Goal: Find specific page/section: Find specific page/section

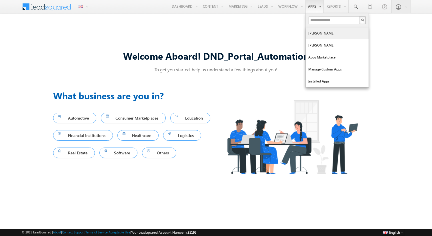
click at [311, 35] on link "[PERSON_NAME]" at bounding box center [337, 33] width 63 height 12
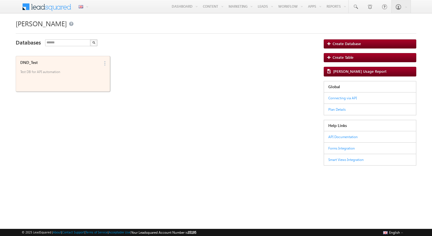
click at [86, 68] on div "DND_Test Test DB for API automation" at bounding box center [58, 69] width 81 height 20
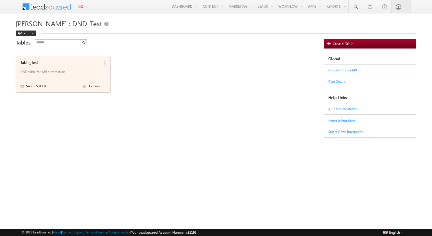
click at [17, 74] on div "Table_Test DND table for API automation Size : 15.9 KB 12 rows Delete" at bounding box center [63, 74] width 94 height 36
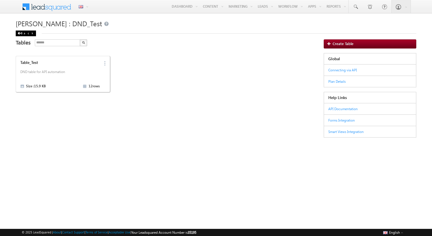
click at [18, 31] on div "Back" at bounding box center [26, 34] width 20 height 6
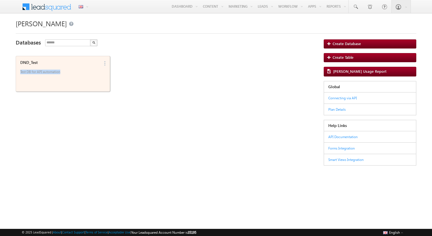
drag, startPoint x: 16, startPoint y: 74, endPoint x: 60, endPoint y: 73, distance: 44.3
click at [60, 73] on div "DND_Test Test DB for API automation Edit Delete" at bounding box center [63, 74] width 94 height 36
copy p "Test DB for API automation"
click at [83, 70] on p "Test DB for API automation" at bounding box center [59, 74] width 79 height 9
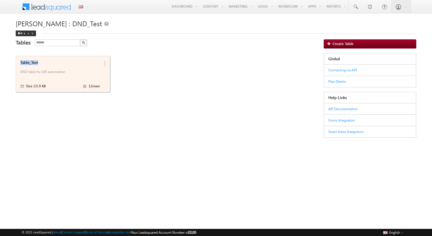
drag, startPoint x: 17, startPoint y: 62, endPoint x: 40, endPoint y: 63, distance: 22.6
click at [40, 63] on div "Table_Test DND table for API automation Size : 15.9 KB 12 rows Delete" at bounding box center [63, 74] width 94 height 36
copy div "Table_Test"
drag, startPoint x: 68, startPoint y: 72, endPoint x: 20, endPoint y: 71, distance: 47.7
click at [20, 71] on p "DND table for API automation" at bounding box center [59, 74] width 79 height 9
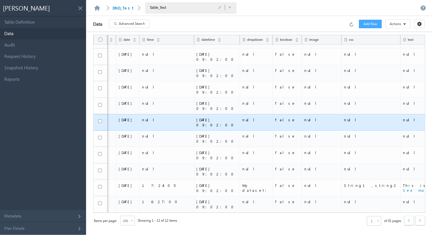
scroll to position [29, 0]
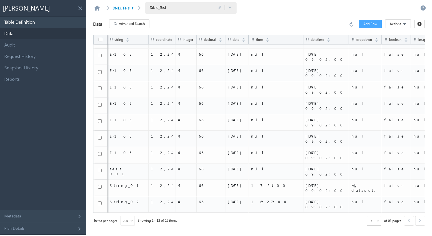
click at [24, 23] on link "Table Definition" at bounding box center [43, 22] width 86 height 11
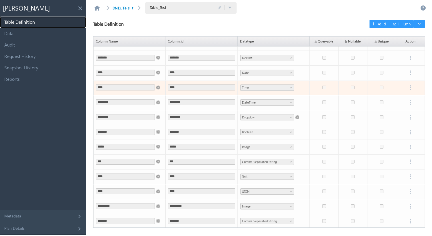
scroll to position [0, 0]
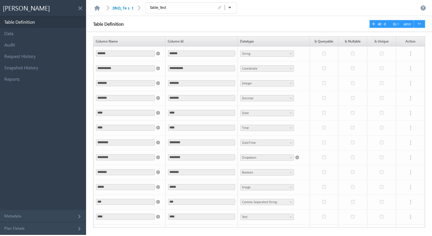
click at [228, 7] on button at bounding box center [230, 7] width 4 height 5
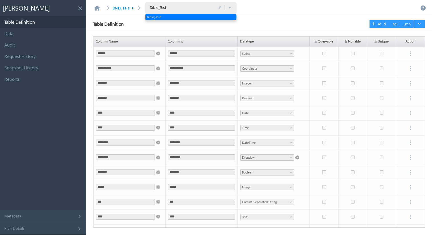
click at [170, 33] on div "**********" at bounding box center [259, 125] width 346 height 219
